Goal: Transaction & Acquisition: Download file/media

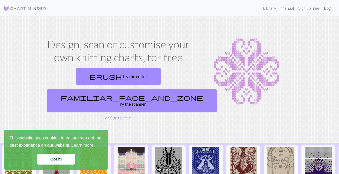
click at [330, 6] on link "Login" at bounding box center [329, 8] width 14 height 11
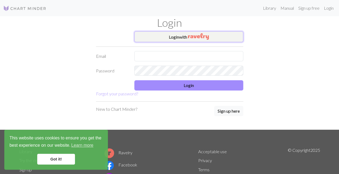
click at [201, 39] on img "button" at bounding box center [198, 36] width 21 height 6
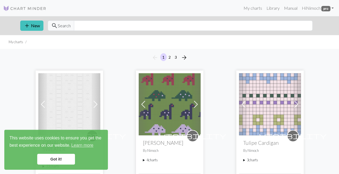
click at [50, 157] on link "Got it!" at bounding box center [56, 159] width 38 height 11
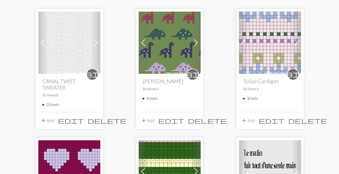
scroll to position [63, 0]
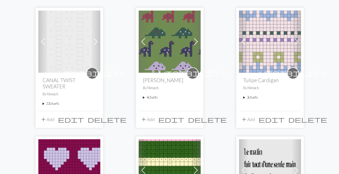
click at [43, 103] on summary "22 charts" at bounding box center [69, 103] width 53 height 5
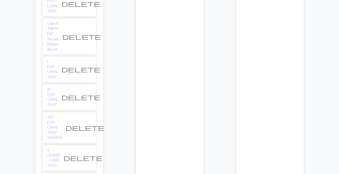
scroll to position [205, 0]
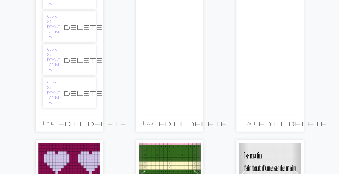
scroll to position [702, 0]
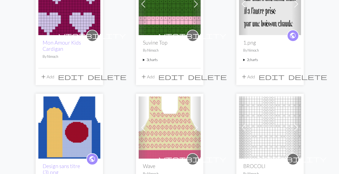
scroll to position [874, 0]
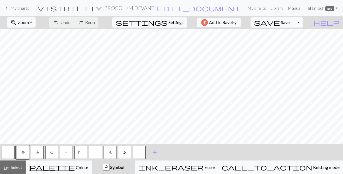
click at [304, 22] on button "Toggle Dropdown" at bounding box center [298, 22] width 10 height 10
click at [292, 42] on button "save_alt Download" at bounding box center [258, 42] width 89 height 9
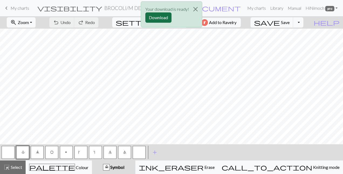
click at [156, 13] on button "Download" at bounding box center [158, 17] width 26 height 10
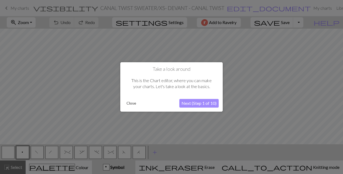
click at [131, 105] on button "Close" at bounding box center [131, 103] width 14 height 8
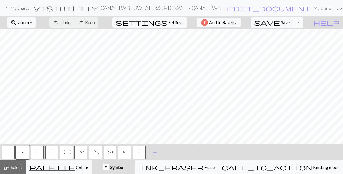
click at [304, 24] on button "Toggle Dropdown" at bounding box center [298, 22] width 10 height 10
click at [291, 42] on button "save_alt Download" at bounding box center [258, 42] width 89 height 9
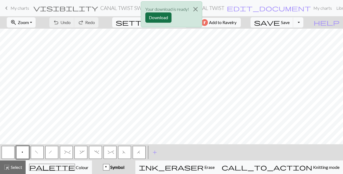
click at [156, 15] on button "Download" at bounding box center [158, 17] width 26 height 10
